Goal: Information Seeking & Learning: Learn about a topic

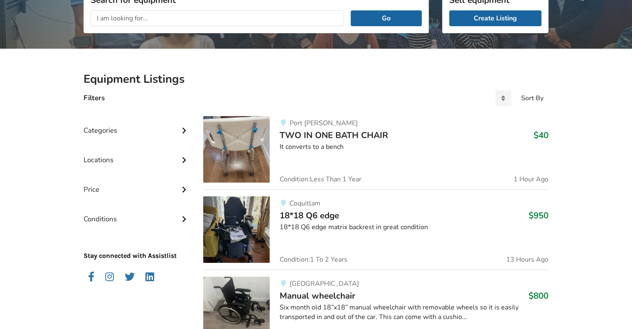
scroll to position [208, 0]
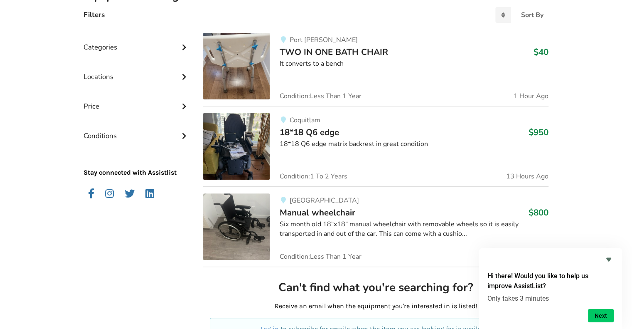
click at [249, 148] on img at bounding box center [236, 146] width 66 height 66
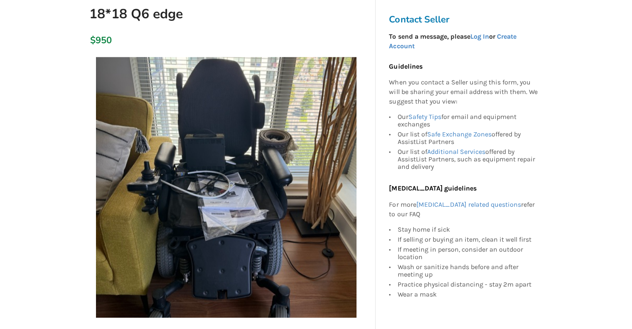
scroll to position [83, 0]
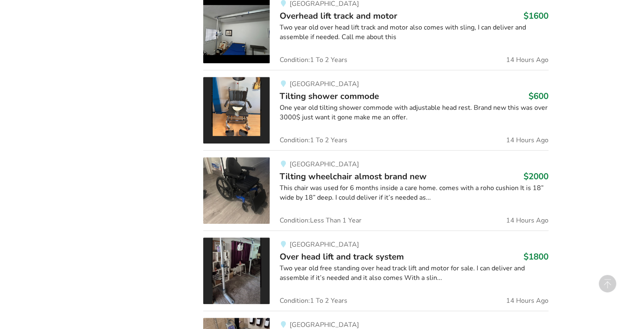
scroll to position [582, 0]
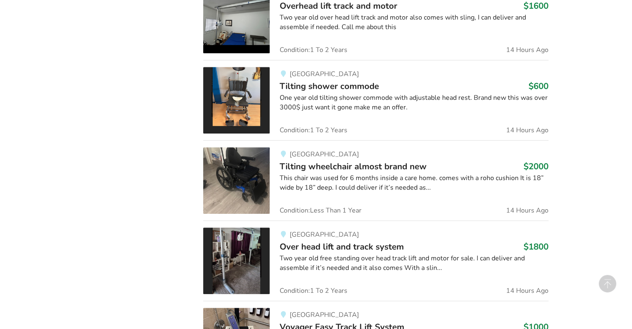
click at [250, 179] on img at bounding box center [236, 180] width 66 height 66
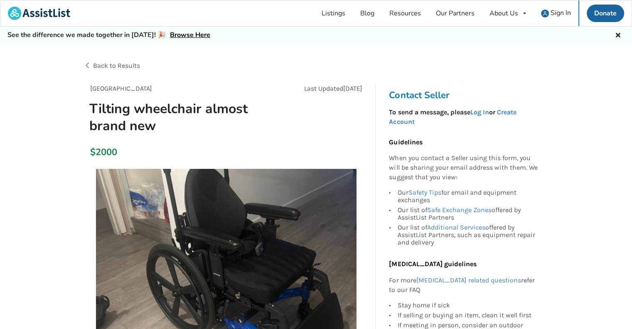
click at [258, 229] on img at bounding box center [226, 299] width 261 height 261
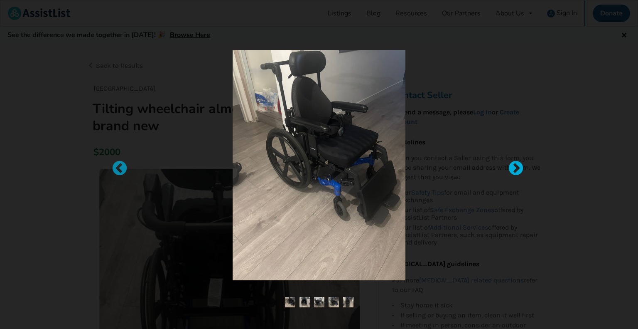
click at [516, 169] on div at bounding box center [512, 164] width 8 height 8
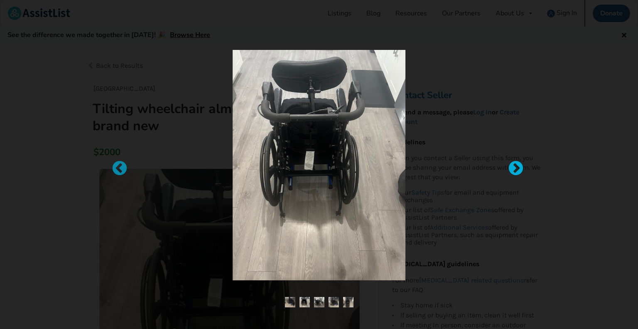
click at [516, 169] on div at bounding box center [512, 164] width 8 height 8
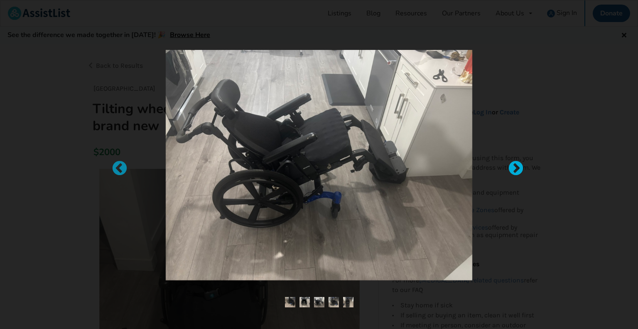
click at [516, 169] on div at bounding box center [512, 164] width 8 height 8
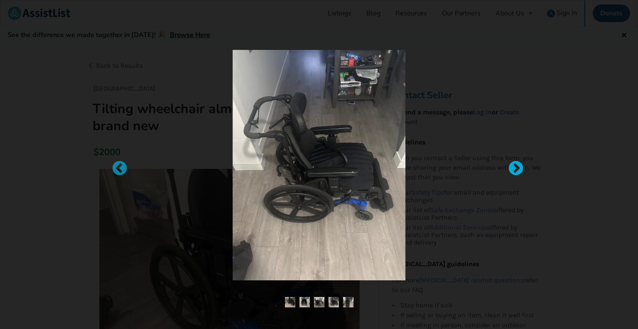
click at [516, 169] on div at bounding box center [512, 164] width 8 height 8
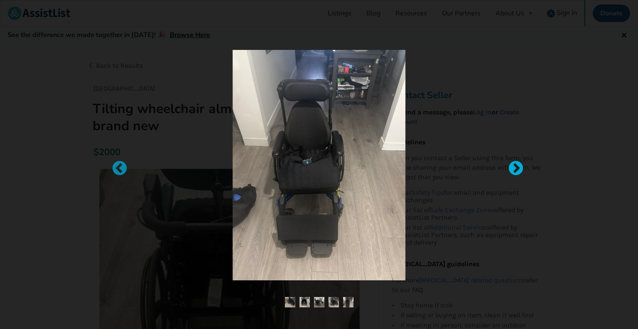
click at [516, 169] on div at bounding box center [512, 164] width 8 height 8
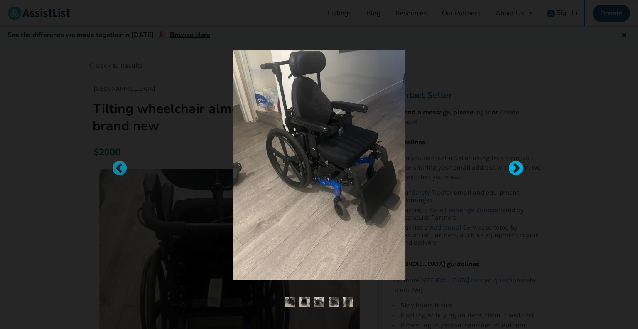
click at [516, 169] on div at bounding box center [512, 164] width 8 height 8
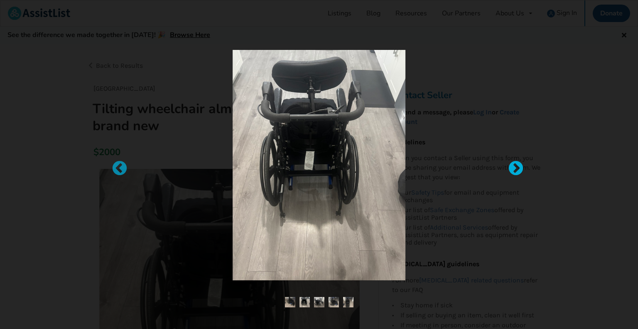
click at [516, 169] on div at bounding box center [512, 164] width 8 height 8
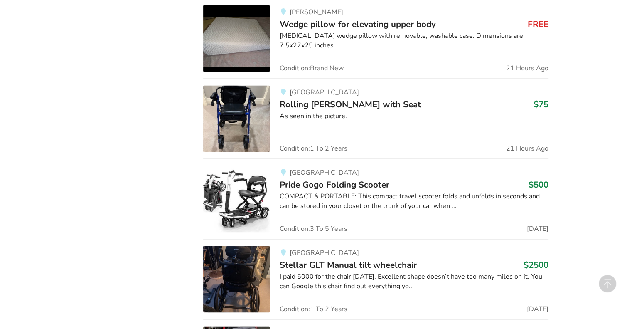
scroll to position [1288, 0]
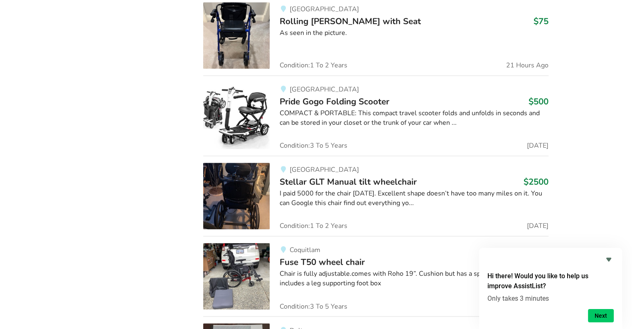
click at [232, 175] on img at bounding box center [236, 195] width 66 height 66
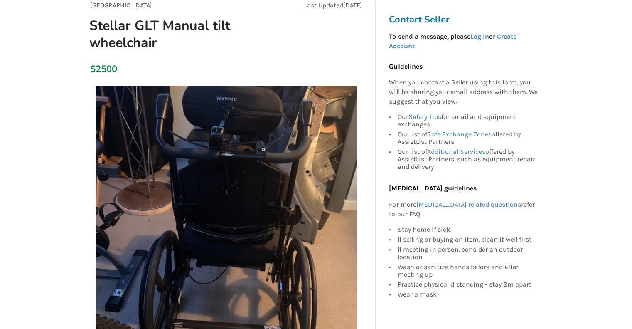
scroll to position [166, 0]
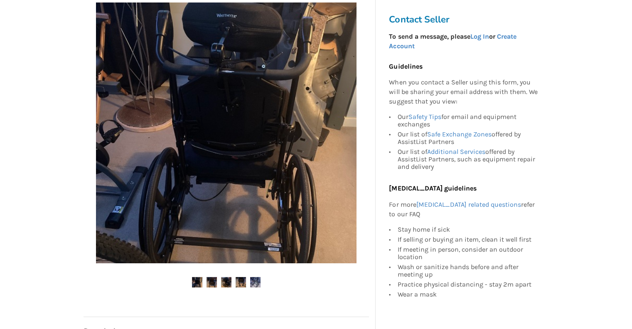
click at [210, 278] on img at bounding box center [211, 282] width 10 height 10
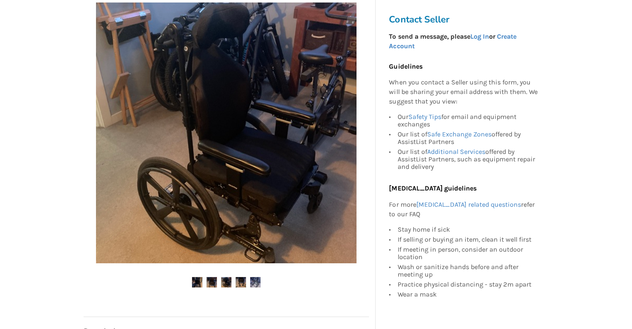
click at [224, 279] on img at bounding box center [226, 282] width 10 height 10
click at [240, 283] on img at bounding box center [241, 282] width 10 height 10
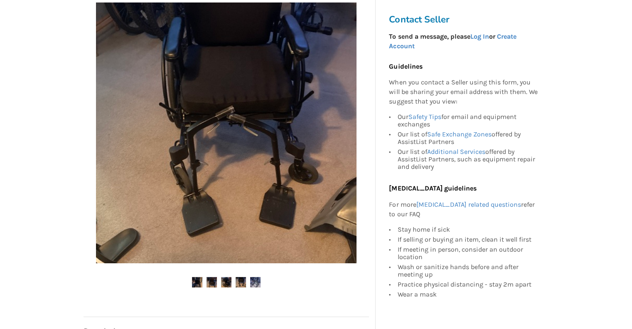
click at [252, 281] on img at bounding box center [255, 282] width 10 height 10
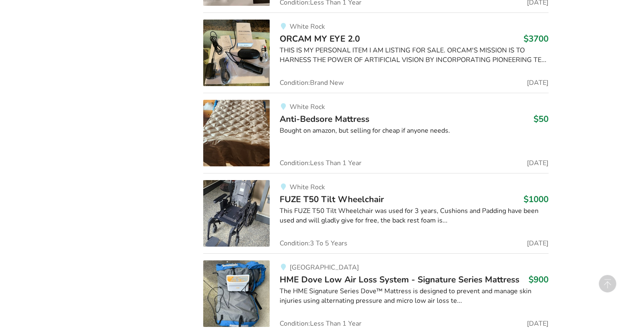
scroll to position [2825, 0]
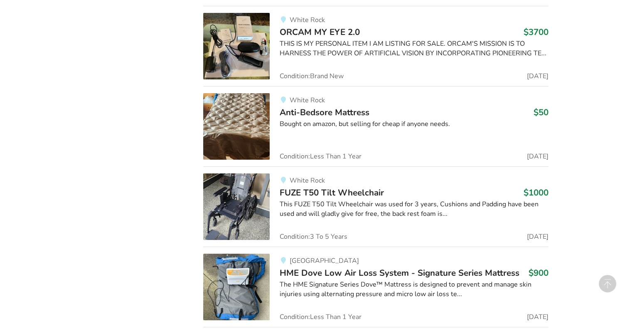
click at [226, 173] on img at bounding box center [236, 206] width 66 height 66
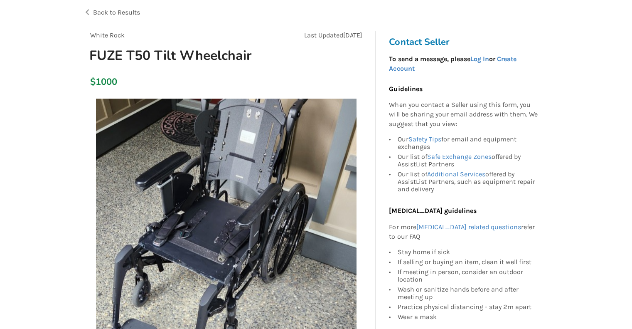
scroll to position [42, 0]
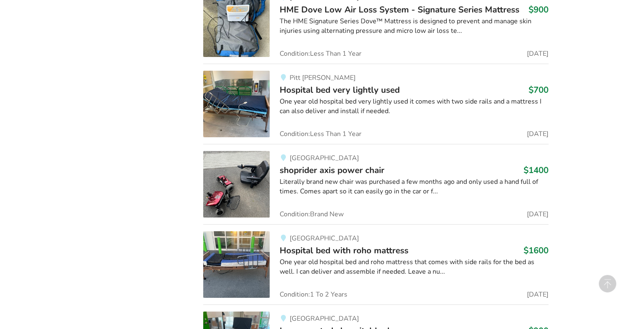
scroll to position [3033, 0]
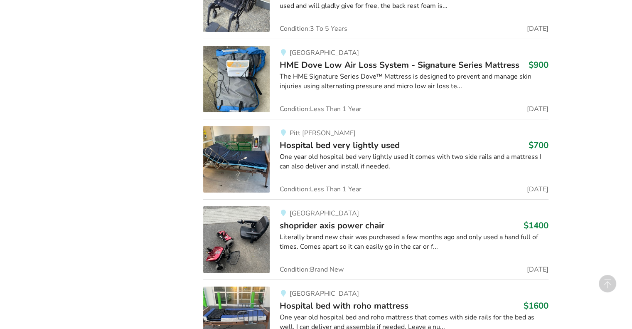
click at [258, 149] on img at bounding box center [236, 159] width 66 height 66
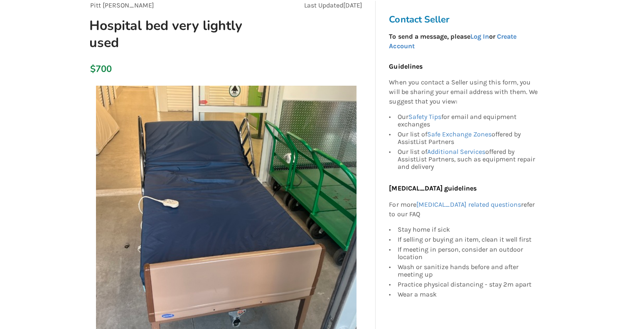
scroll to position [83, 0]
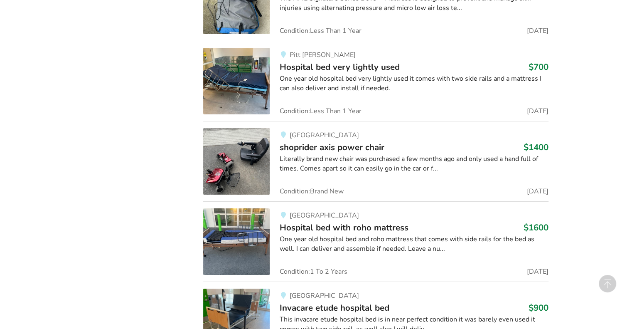
scroll to position [3116, 0]
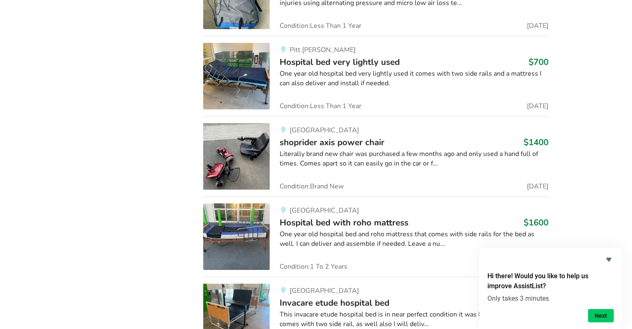
click at [234, 205] on img at bounding box center [236, 236] width 66 height 66
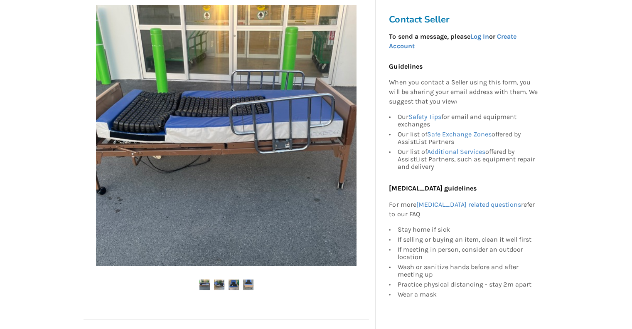
scroll to position [208, 0]
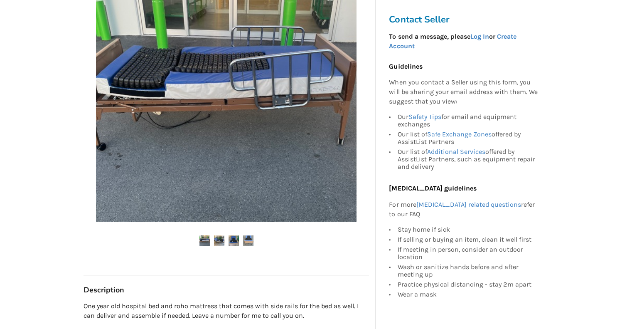
click at [205, 242] on img at bounding box center [204, 240] width 10 height 10
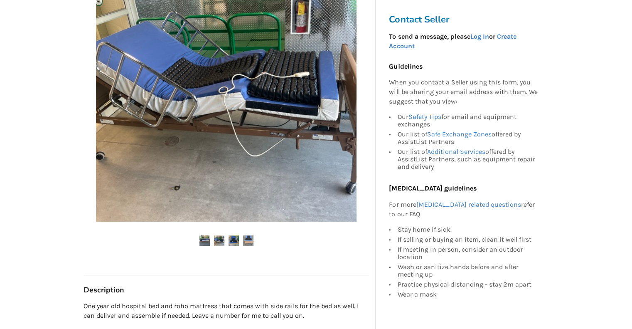
click at [218, 241] on img at bounding box center [219, 240] width 10 height 10
click at [234, 241] on img at bounding box center [234, 240] width 10 height 10
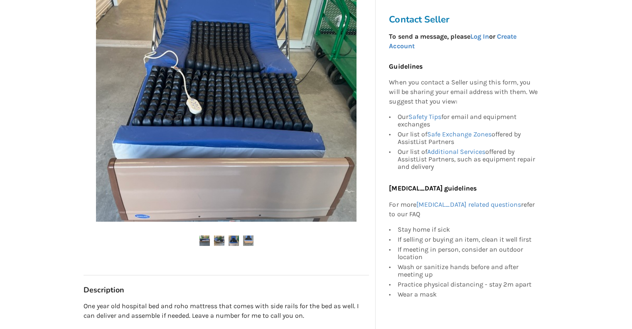
click at [253, 241] on img at bounding box center [248, 240] width 10 height 10
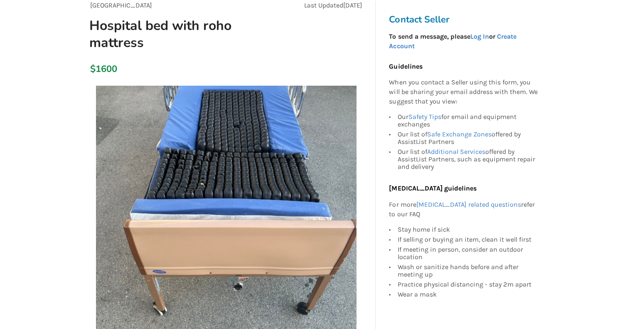
scroll to position [0, 0]
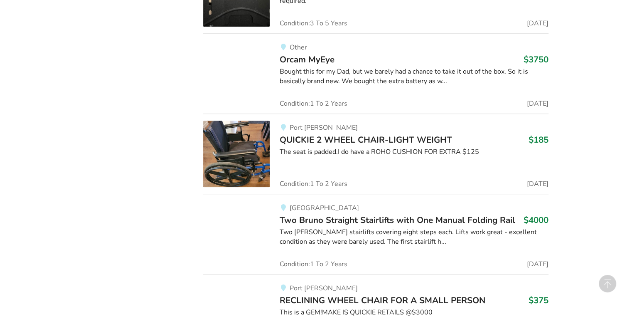
scroll to position [3927, 0]
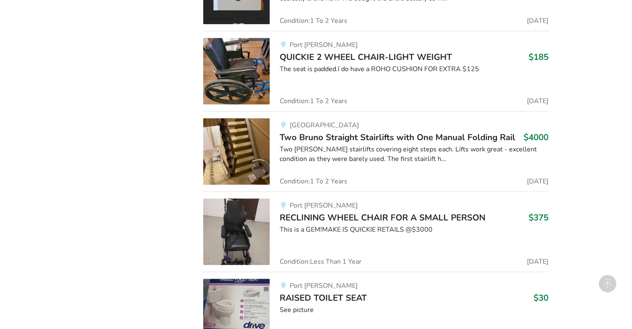
click at [229, 214] on img at bounding box center [236, 231] width 66 height 66
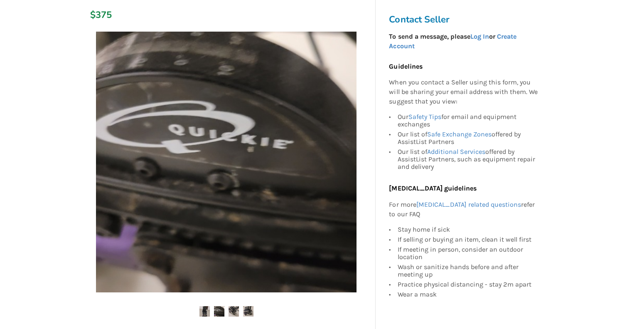
scroll to position [125, 0]
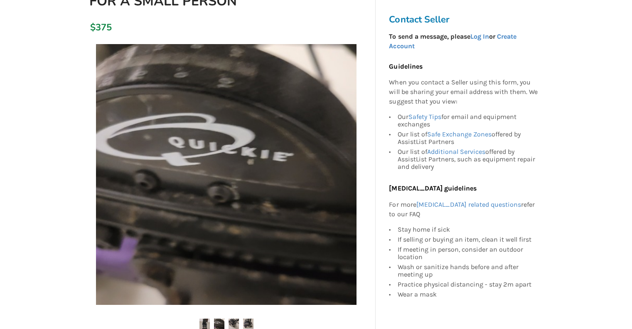
click at [220, 321] on img at bounding box center [219, 323] width 10 height 10
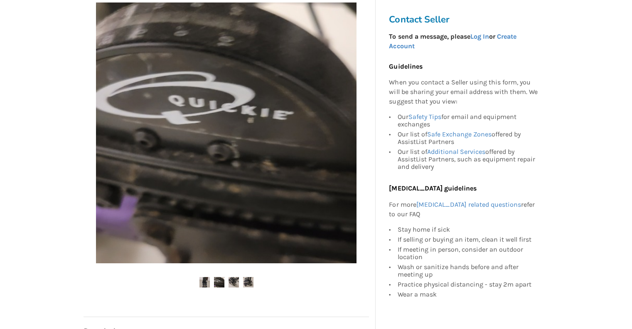
click at [206, 283] on img at bounding box center [204, 282] width 10 height 10
click at [236, 284] on img at bounding box center [234, 282] width 10 height 10
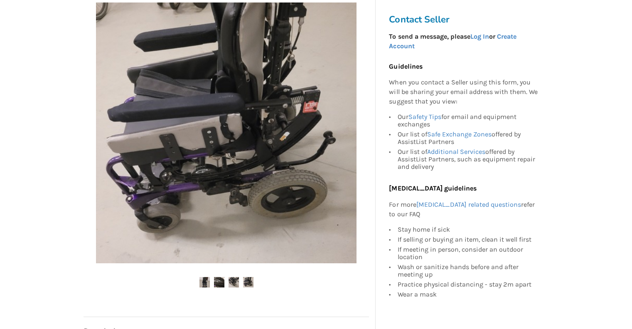
click at [248, 284] on img at bounding box center [248, 282] width 10 height 10
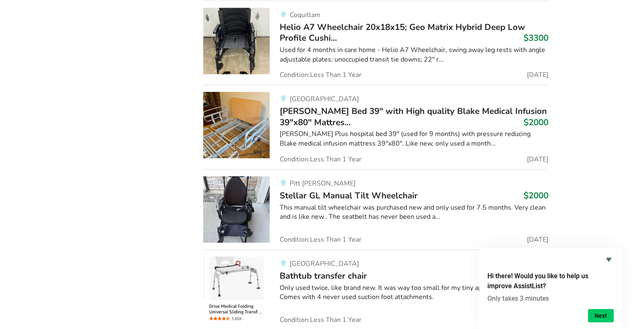
scroll to position [5132, 0]
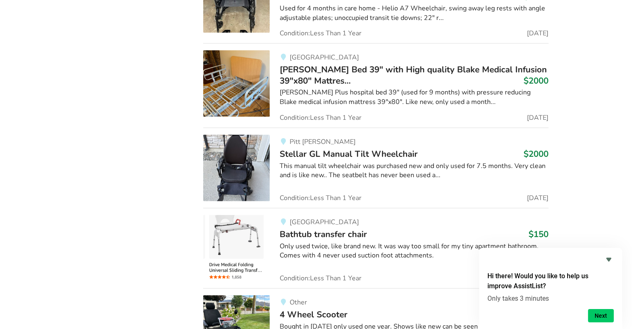
click at [252, 135] on img at bounding box center [236, 168] width 66 height 66
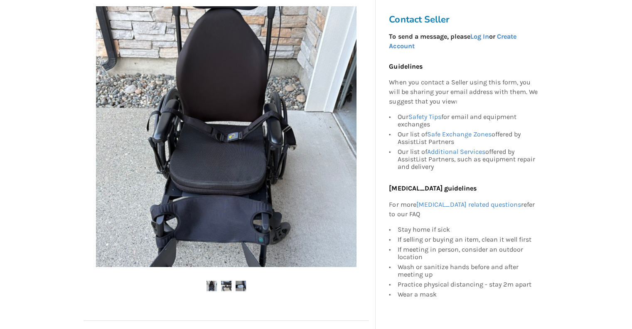
scroll to position [166, 0]
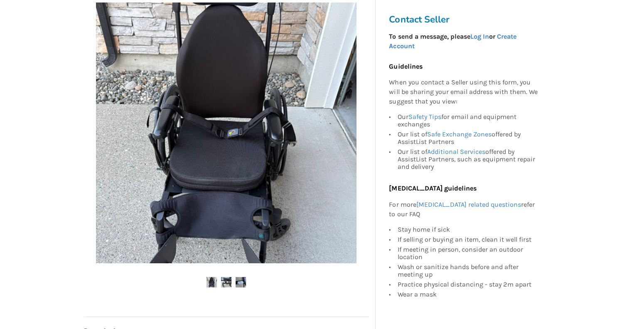
click at [223, 282] on img at bounding box center [226, 282] width 10 height 10
click at [244, 283] on img at bounding box center [241, 282] width 10 height 10
click at [226, 282] on img at bounding box center [226, 282] width 10 height 10
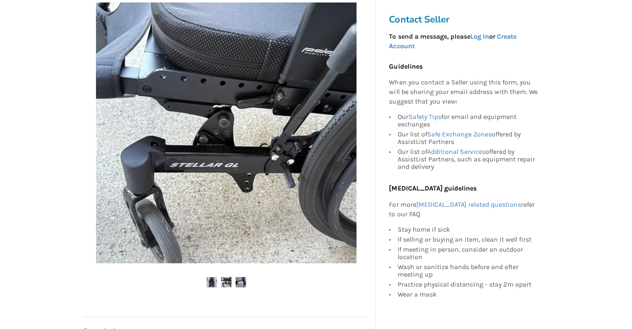
click at [226, 282] on img at bounding box center [226, 282] width 10 height 10
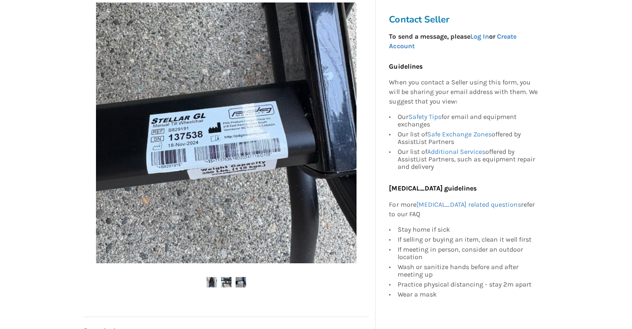
click at [241, 282] on img at bounding box center [241, 282] width 10 height 10
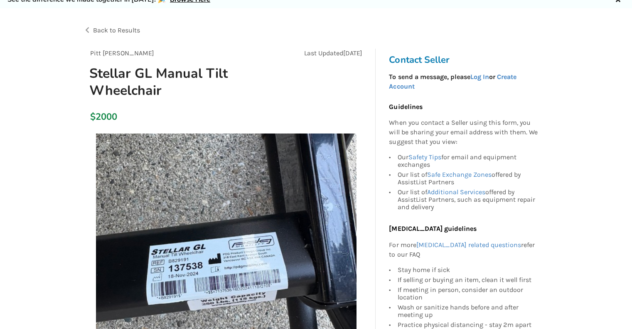
scroll to position [0, 0]
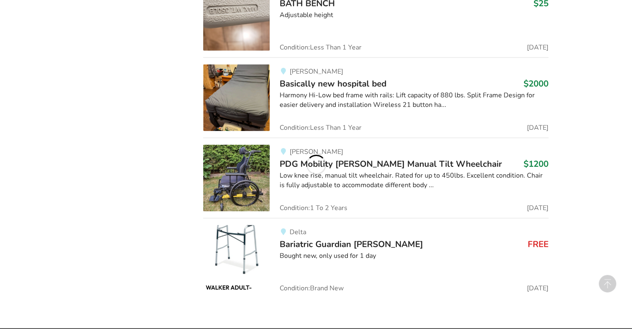
scroll to position [5854, 0]
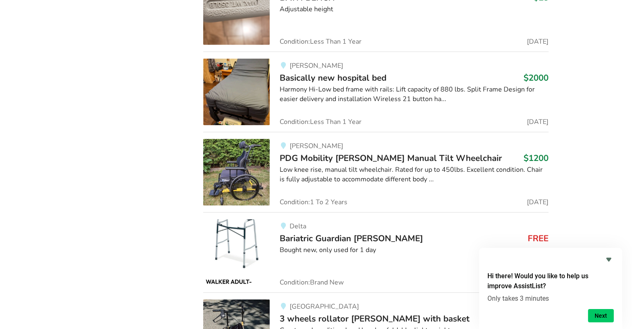
click at [246, 139] on img at bounding box center [236, 172] width 66 height 66
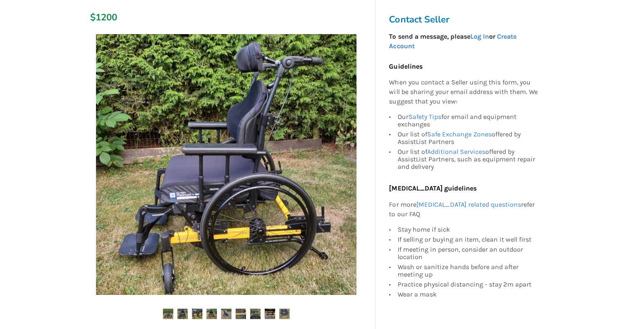
scroll to position [166, 0]
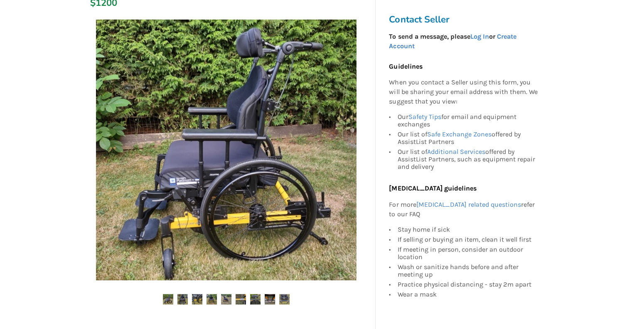
click at [176, 294] on ul at bounding box center [226, 299] width 285 height 11
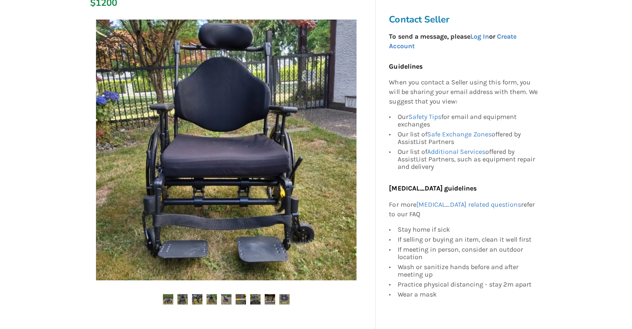
click at [183, 294] on img at bounding box center [182, 299] width 10 height 10
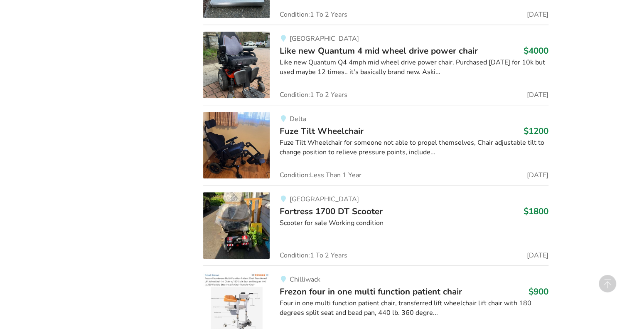
scroll to position [6950, 0]
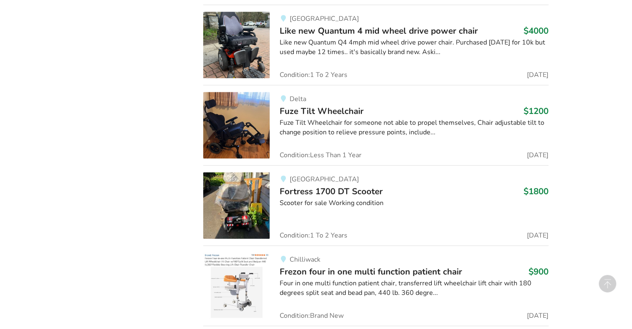
click at [246, 103] on img at bounding box center [236, 125] width 66 height 66
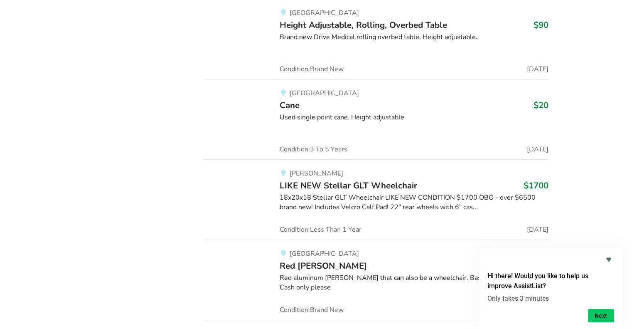
scroll to position [10056, 0]
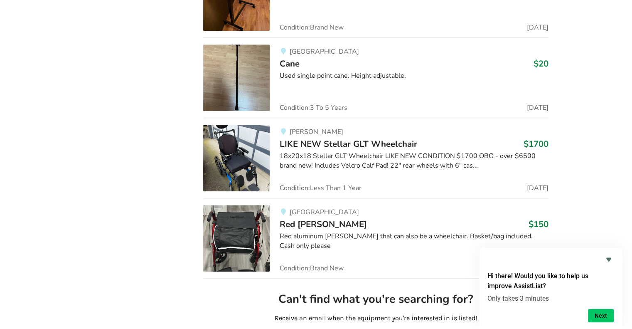
click at [256, 131] on img at bounding box center [236, 158] width 66 height 66
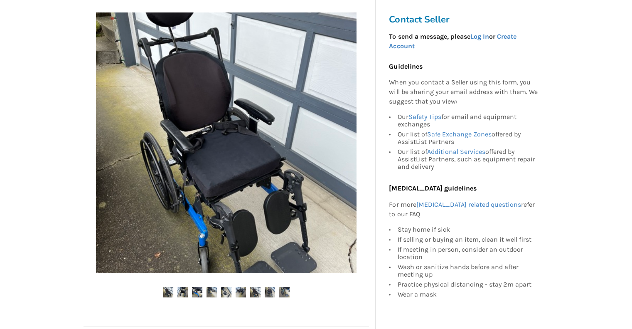
scroll to position [208, 0]
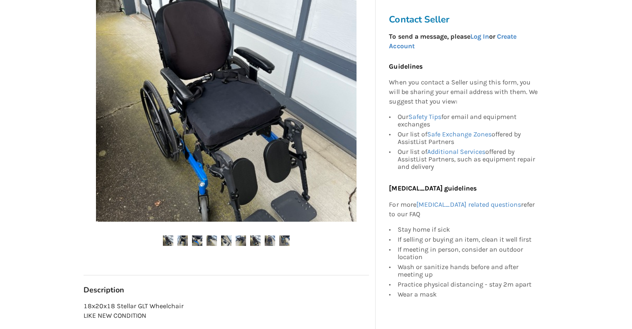
click at [175, 240] on ul at bounding box center [226, 240] width 285 height 11
click at [182, 239] on img at bounding box center [182, 240] width 10 height 10
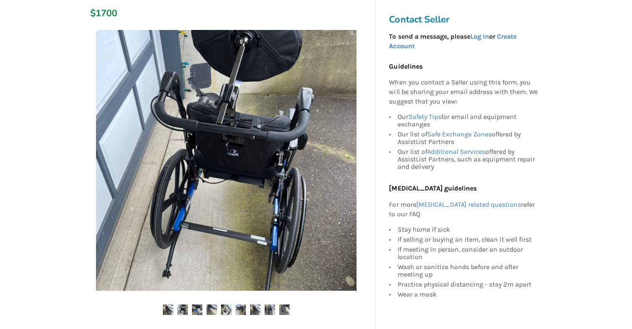
scroll to position [125, 0]
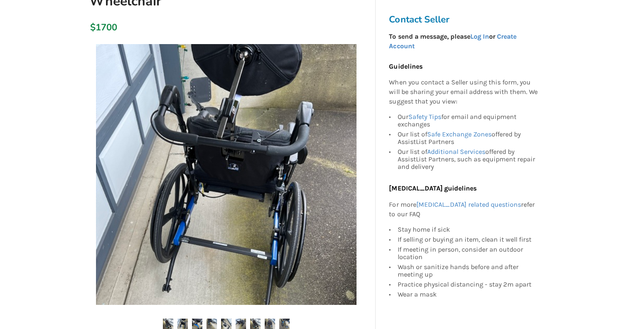
click at [199, 321] on img at bounding box center [197, 323] width 10 height 10
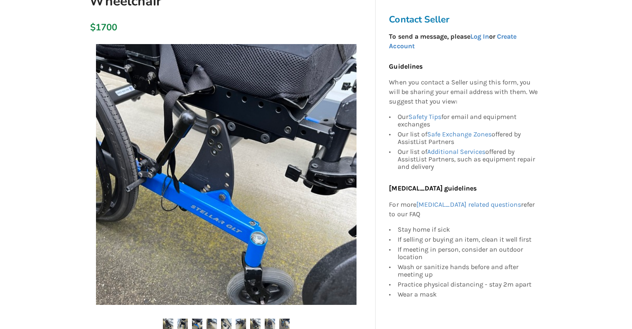
click at [210, 323] on img at bounding box center [211, 323] width 10 height 10
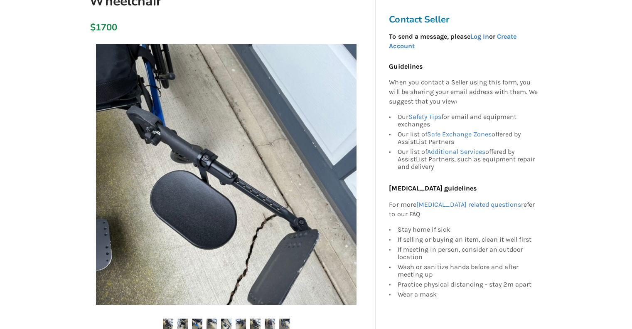
click at [224, 320] on img at bounding box center [226, 323] width 10 height 10
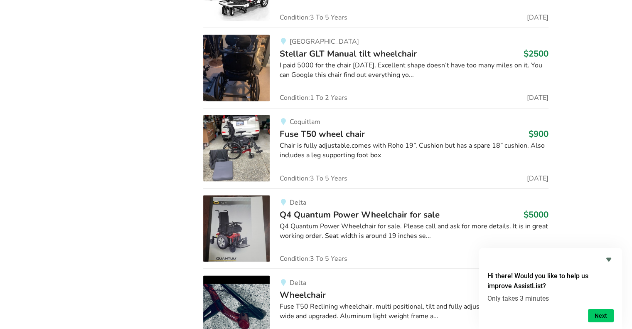
scroll to position [1413, 0]
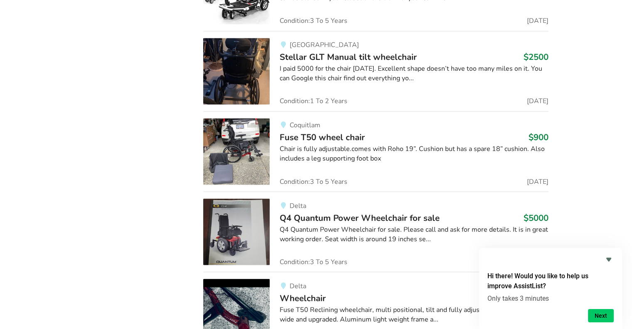
click at [226, 133] on img at bounding box center [236, 151] width 66 height 66
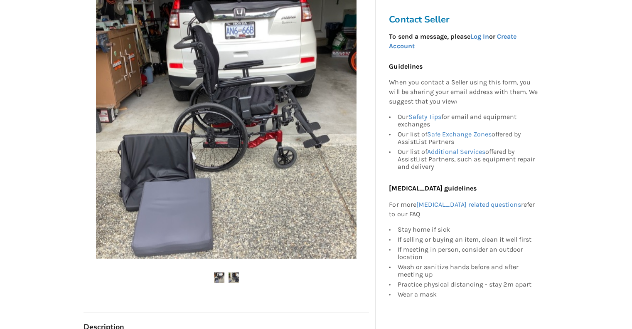
scroll to position [166, 0]
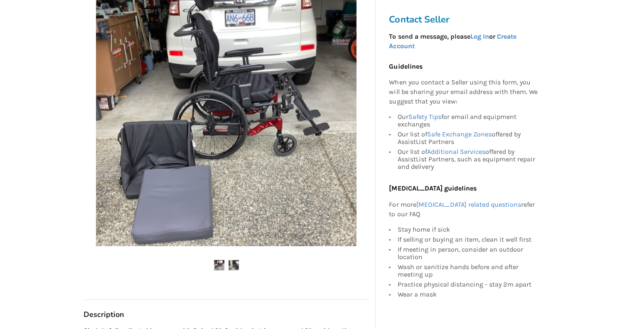
click at [236, 265] on img at bounding box center [234, 265] width 10 height 10
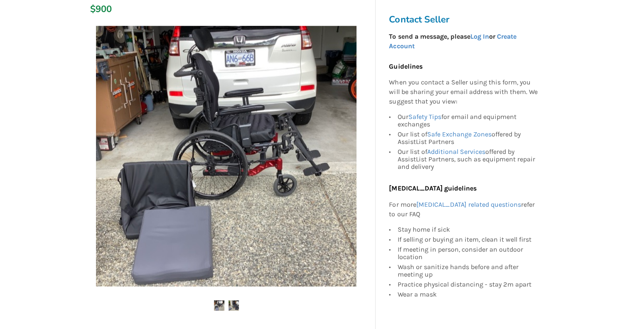
scroll to position [125, 0]
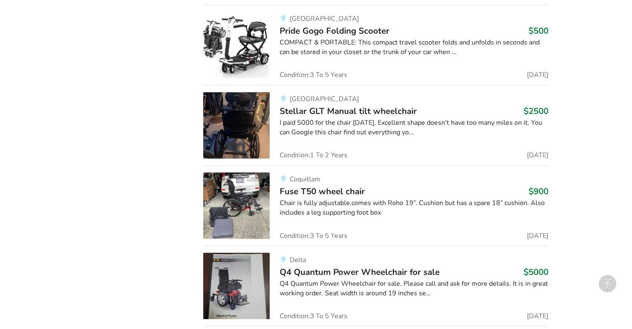
scroll to position [1330, 0]
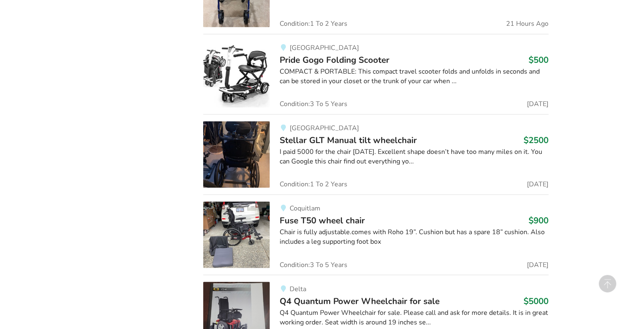
click at [246, 159] on img at bounding box center [236, 154] width 66 height 66
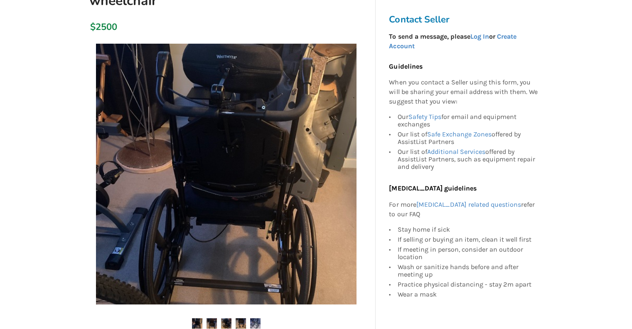
scroll to position [208, 0]
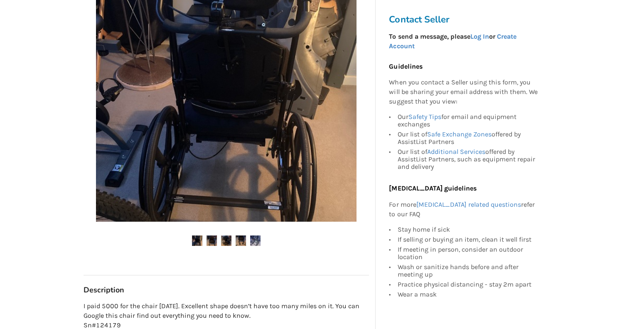
click at [212, 237] on img at bounding box center [211, 240] width 10 height 10
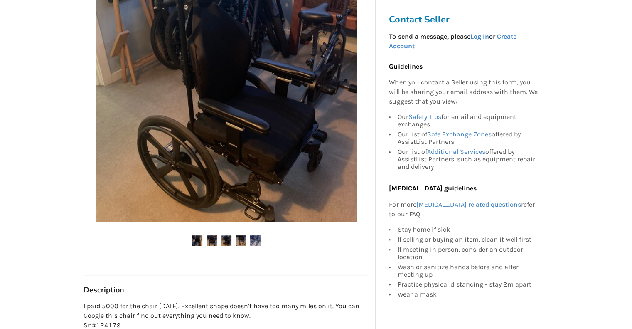
click at [224, 240] on img at bounding box center [226, 240] width 10 height 10
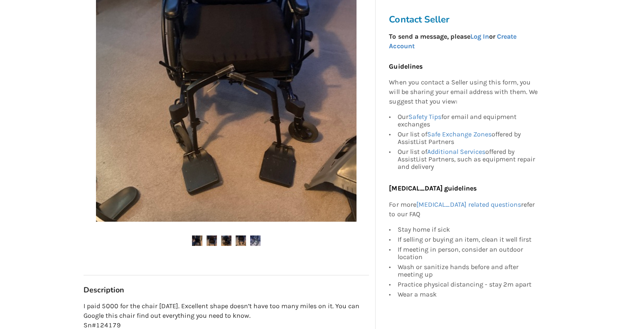
click at [241, 239] on img at bounding box center [241, 240] width 10 height 10
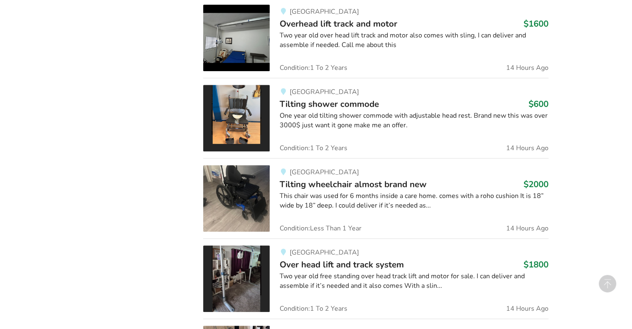
scroll to position [556, 0]
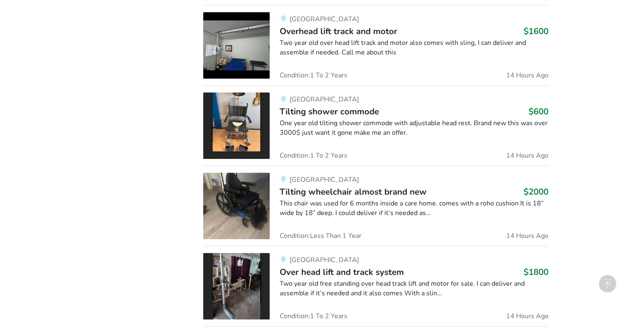
click at [237, 203] on img at bounding box center [236, 205] width 66 height 66
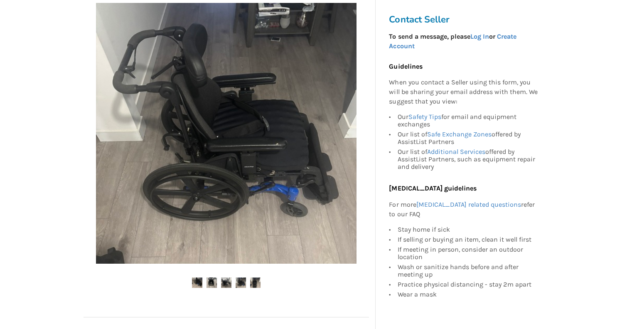
scroll to position [166, 0]
click at [212, 282] on img at bounding box center [211, 282] width 10 height 10
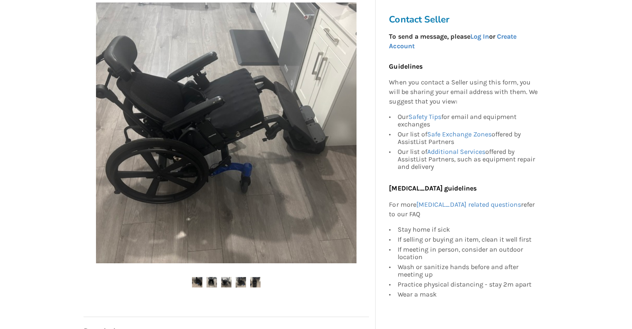
click at [224, 283] on img at bounding box center [226, 282] width 10 height 10
click at [238, 282] on img at bounding box center [241, 282] width 10 height 10
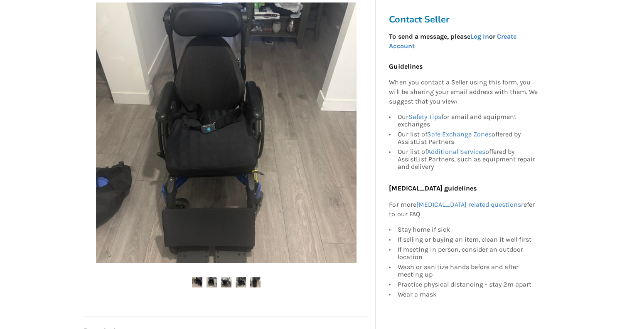
click at [255, 283] on img at bounding box center [255, 282] width 10 height 10
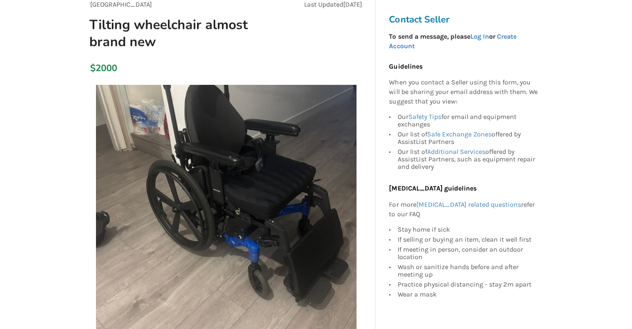
scroll to position [83, 0]
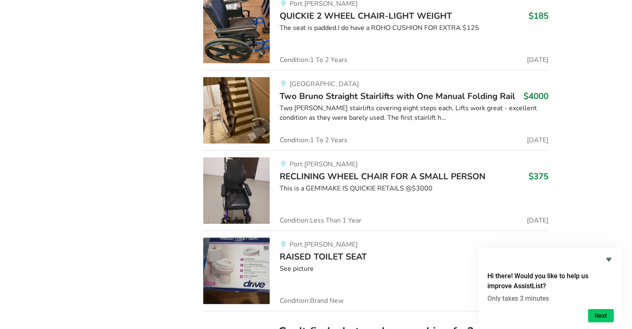
scroll to position [3968, 0]
click at [234, 171] on img at bounding box center [236, 190] width 66 height 66
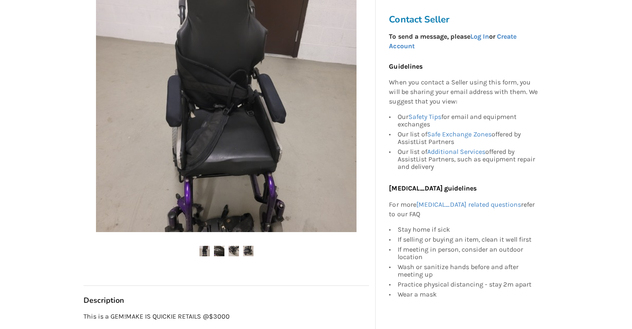
scroll to position [208, 0]
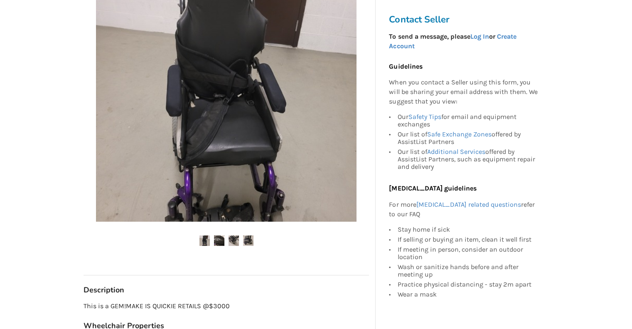
click at [219, 236] on img at bounding box center [219, 240] width 10 height 10
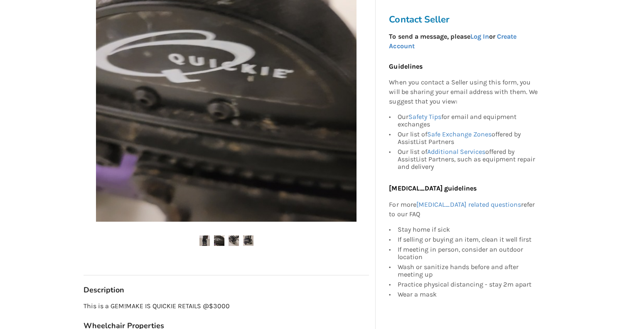
click at [234, 242] on img at bounding box center [234, 240] width 10 height 10
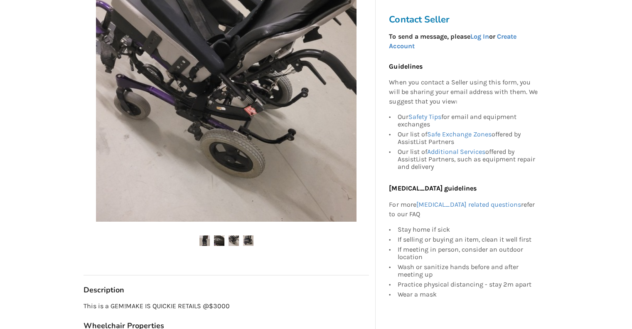
click at [248, 238] on img at bounding box center [248, 240] width 10 height 10
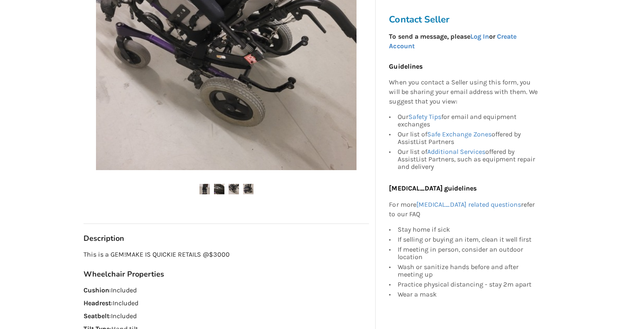
scroll to position [166, 0]
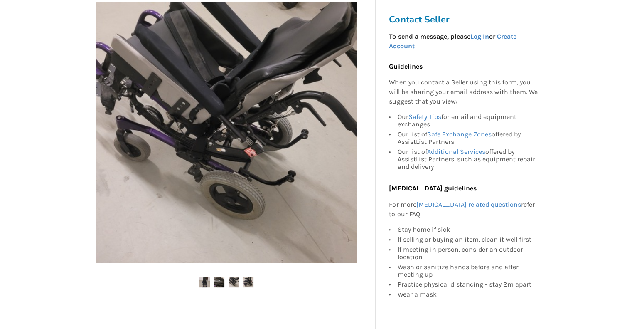
click at [219, 279] on img at bounding box center [219, 282] width 10 height 10
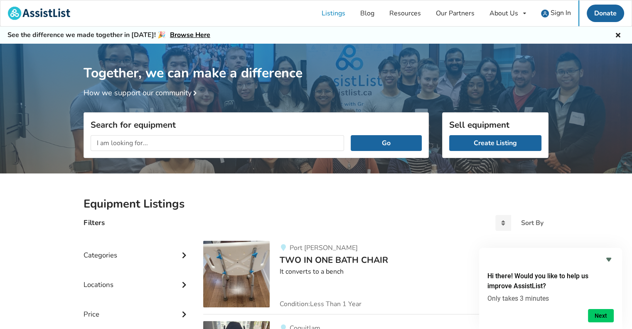
click at [182, 33] on link "Browse Here" at bounding box center [190, 34] width 40 height 9
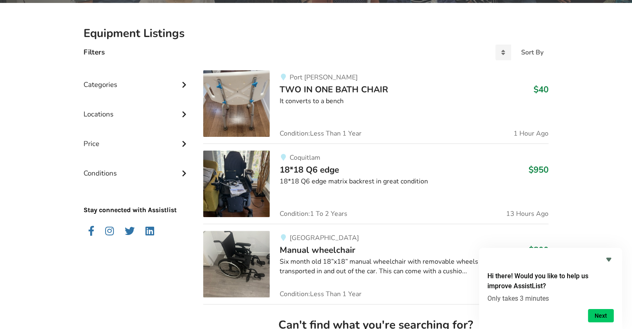
scroll to position [166, 0]
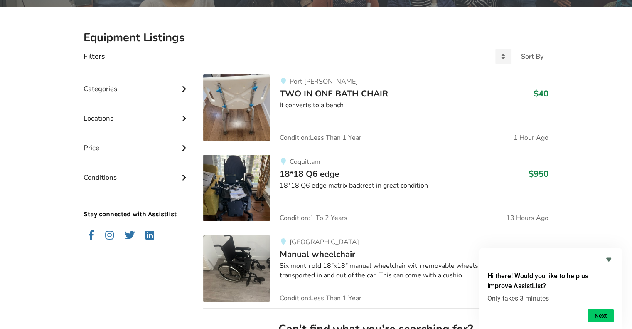
click at [152, 88] on div "Categories" at bounding box center [137, 82] width 106 height 29
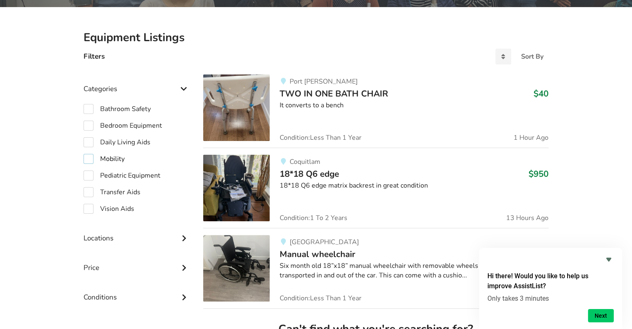
click at [90, 159] on label "Mobility" at bounding box center [104, 159] width 41 height 10
checkbox input "true"
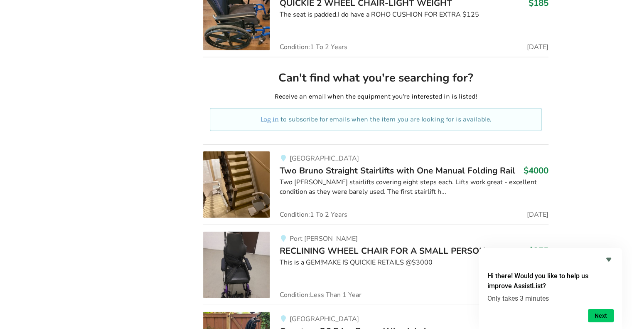
scroll to position [2244, 0]
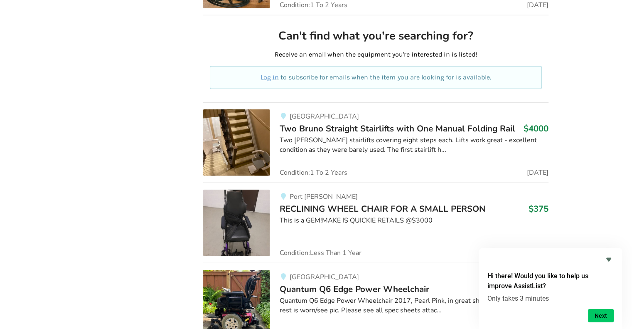
click at [225, 208] on img at bounding box center [236, 222] width 66 height 66
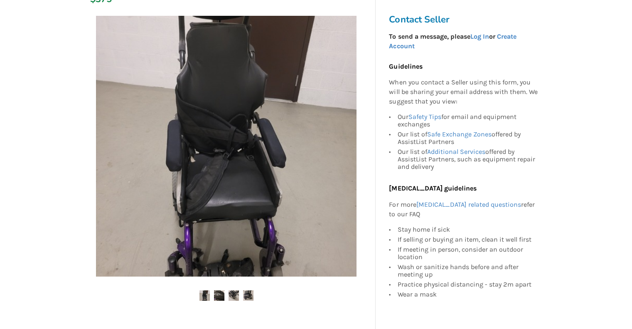
scroll to position [166, 0]
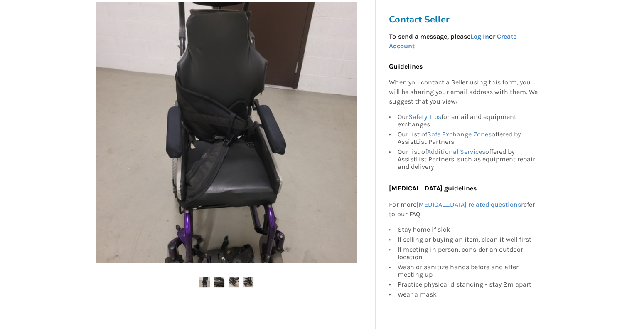
click at [230, 279] on img at bounding box center [234, 282] width 10 height 10
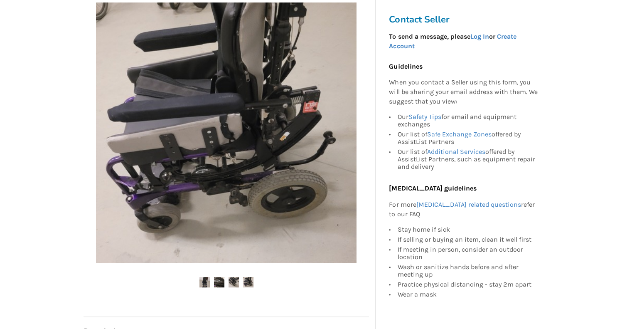
click at [205, 281] on img at bounding box center [204, 282] width 10 height 10
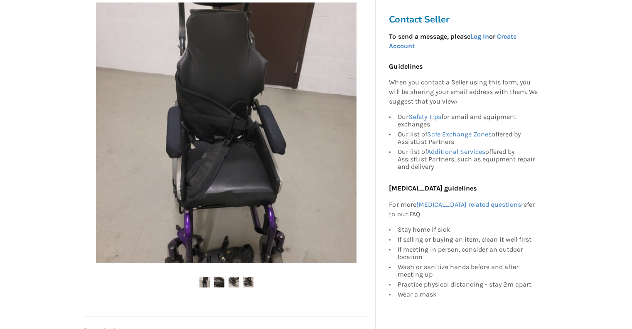
click at [249, 283] on img at bounding box center [248, 282] width 10 height 10
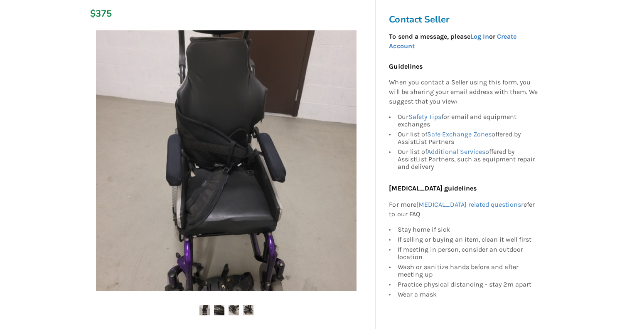
scroll to position [125, 0]
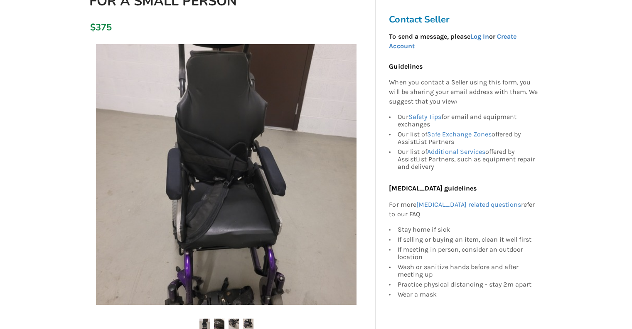
click at [202, 322] on img at bounding box center [204, 323] width 10 height 10
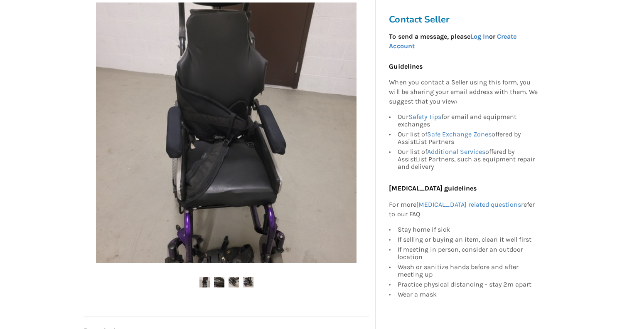
click at [204, 280] on img at bounding box center [204, 282] width 10 height 10
click at [214, 279] on img at bounding box center [219, 282] width 10 height 10
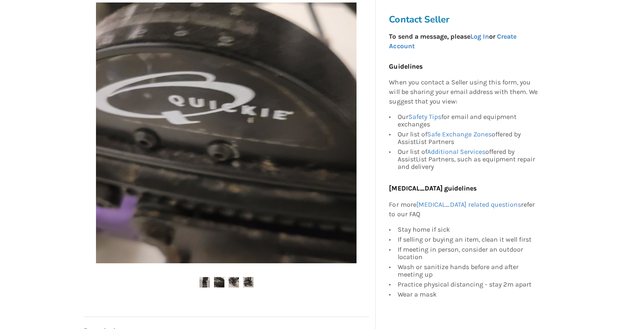
click at [235, 279] on img at bounding box center [234, 282] width 10 height 10
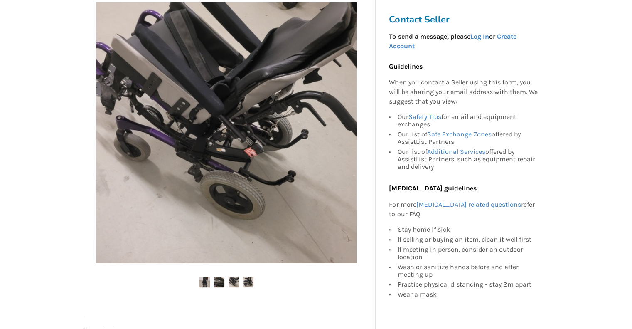
click at [250, 283] on img at bounding box center [248, 282] width 10 height 10
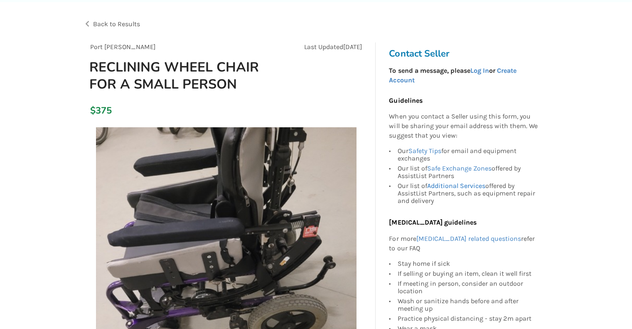
scroll to position [0, 0]
